Goal: Task Accomplishment & Management: Use online tool/utility

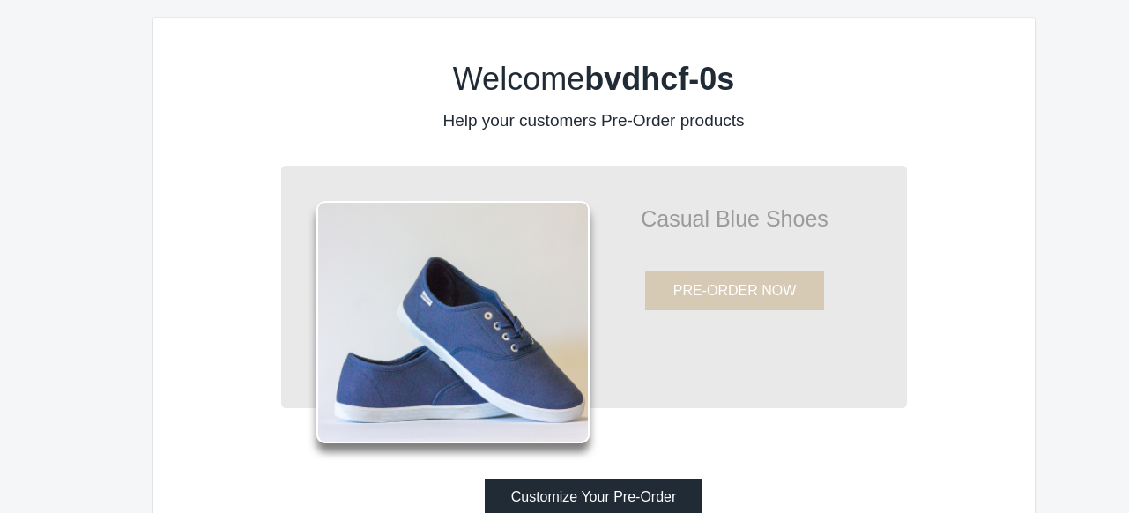
scroll to position [60, 0]
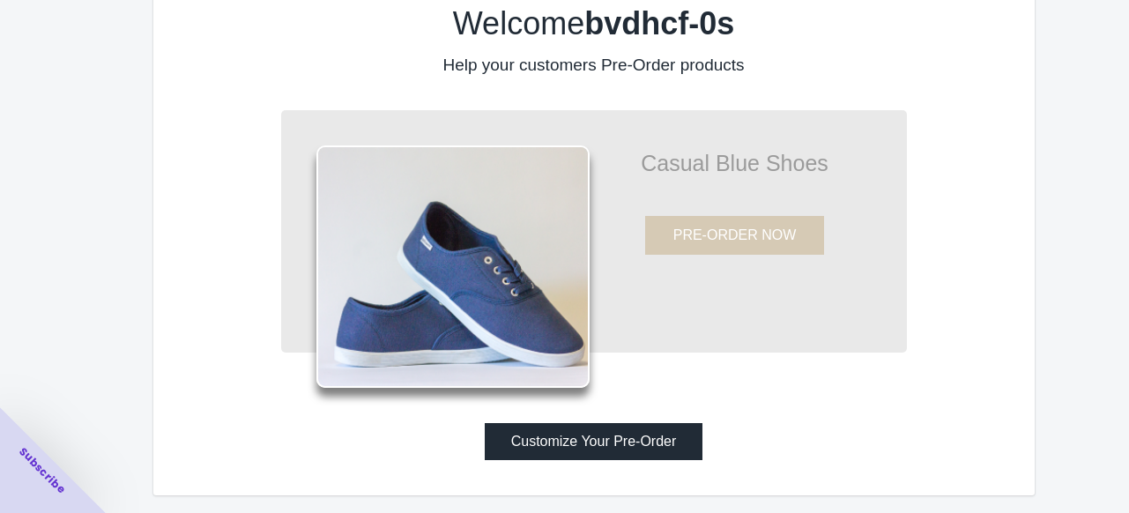
click at [641, 449] on button "Customize Your Pre-Order" at bounding box center [594, 441] width 219 height 37
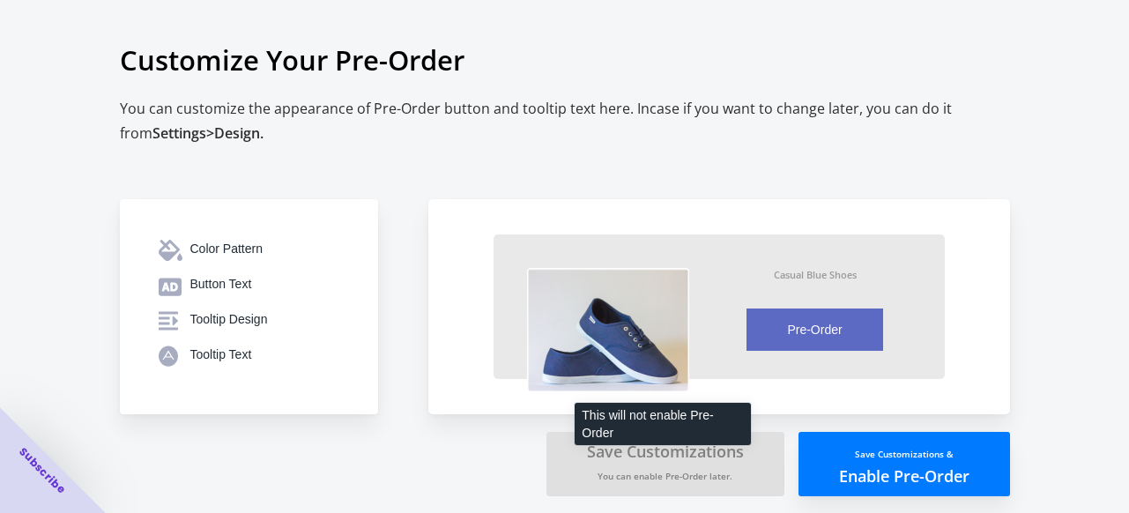
scroll to position [5, 0]
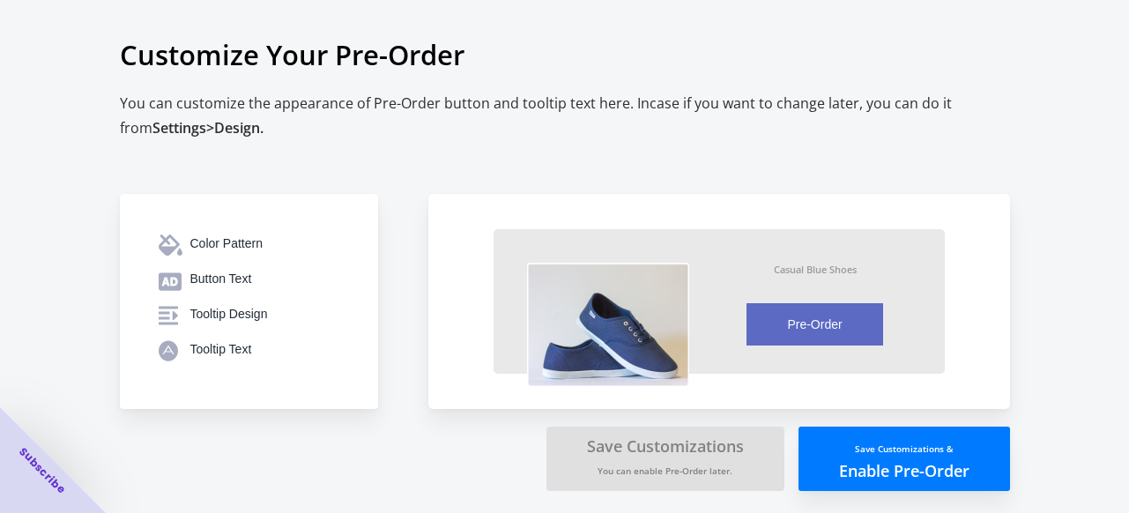
drag, startPoint x: 1137, startPoint y: 233, endPoint x: 705, endPoint y: 137, distance: 442.2
click at [705, 137] on div "Color Pattern Button Text Tooltip Design Tooltip Text Casual Blue Shoes Pre-Ord…" at bounding box center [556, 307] width 908 height 368
click at [893, 463] on button "Save Customizations & Enable Pre-Order" at bounding box center [905, 459] width 212 height 64
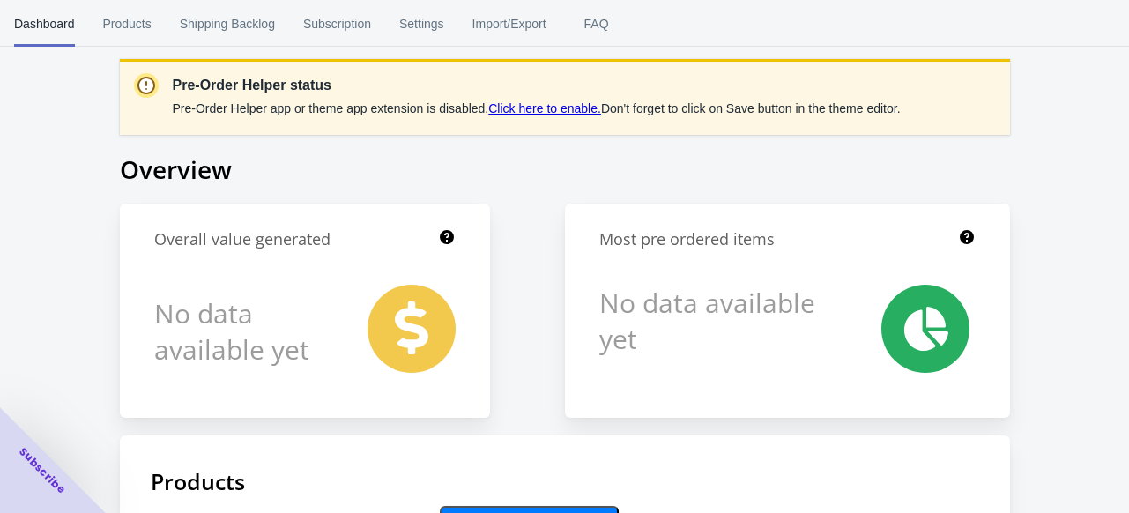
scroll to position [5, 0]
click at [141, 20] on span "Products" at bounding box center [127, 24] width 48 height 46
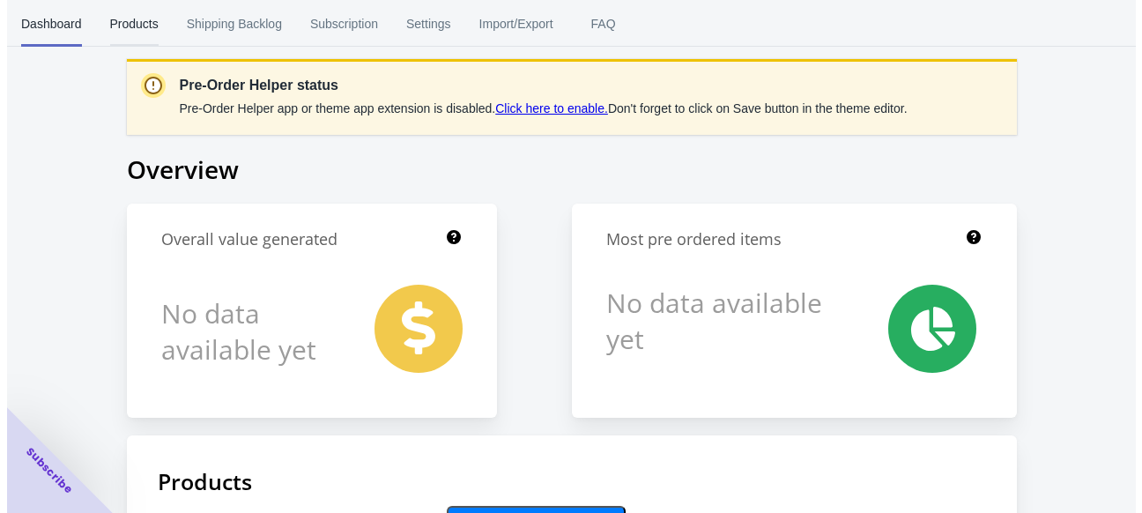
scroll to position [0, 0]
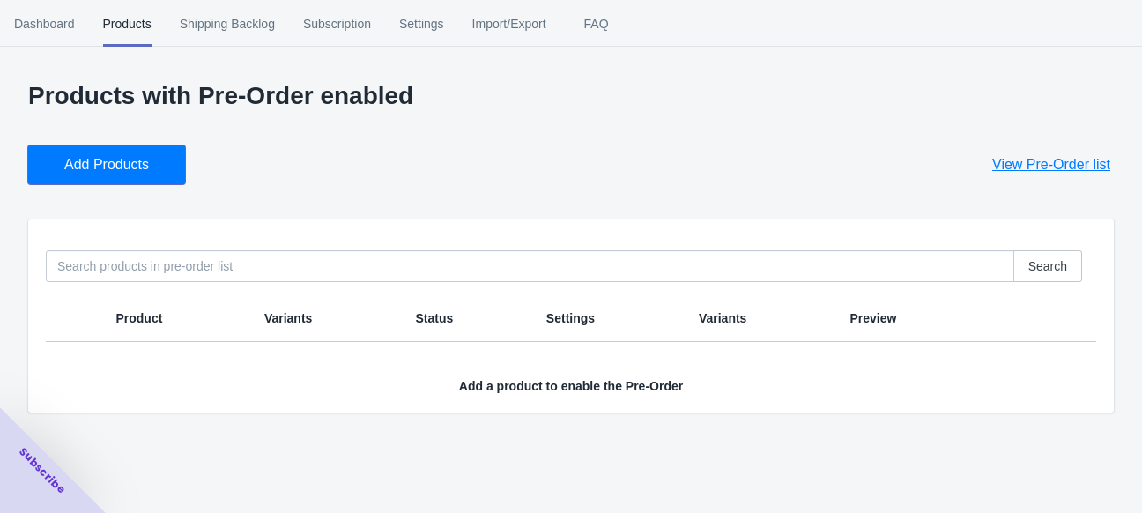
click at [130, 167] on span "Add Products" at bounding box center [106, 165] width 85 height 18
